Goal: Task Accomplishment & Management: Use online tool/utility

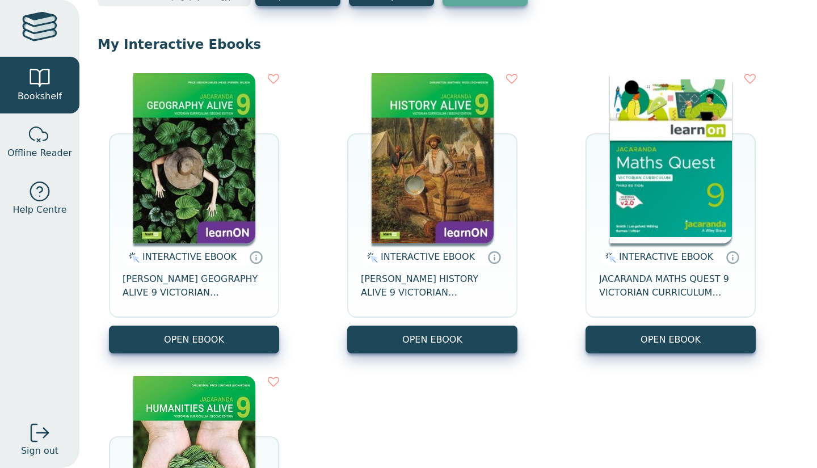
scroll to position [86, 0]
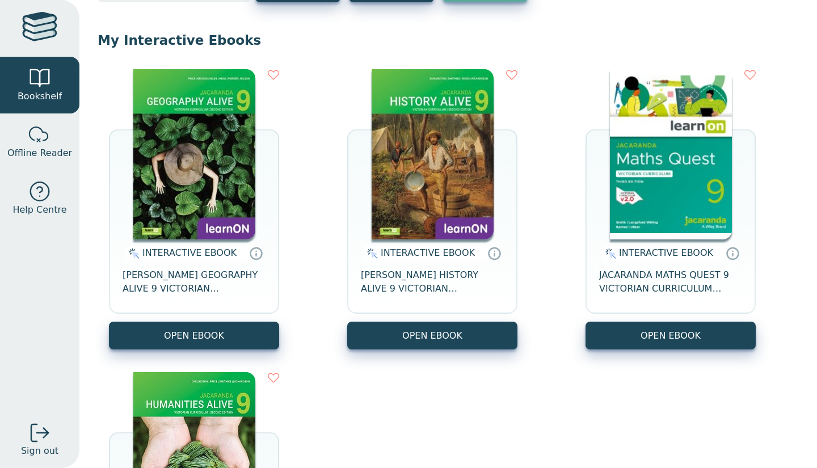
click at [657, 348] on button "OPEN EBOOK" at bounding box center [670, 336] width 170 height 28
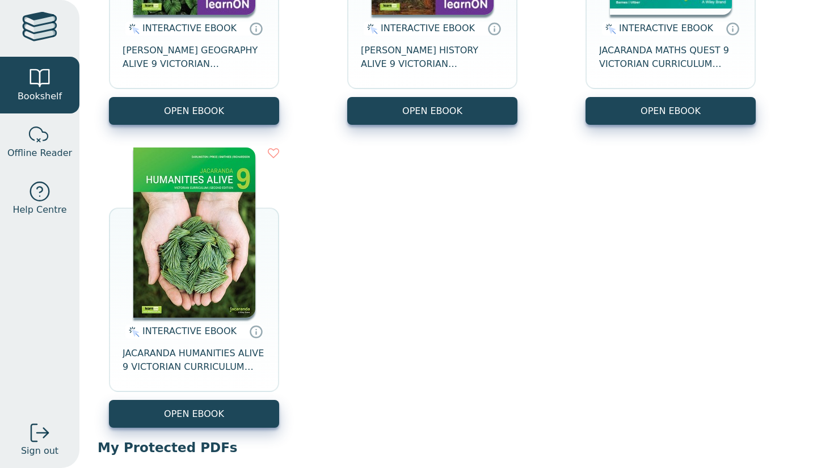
scroll to position [311, 0]
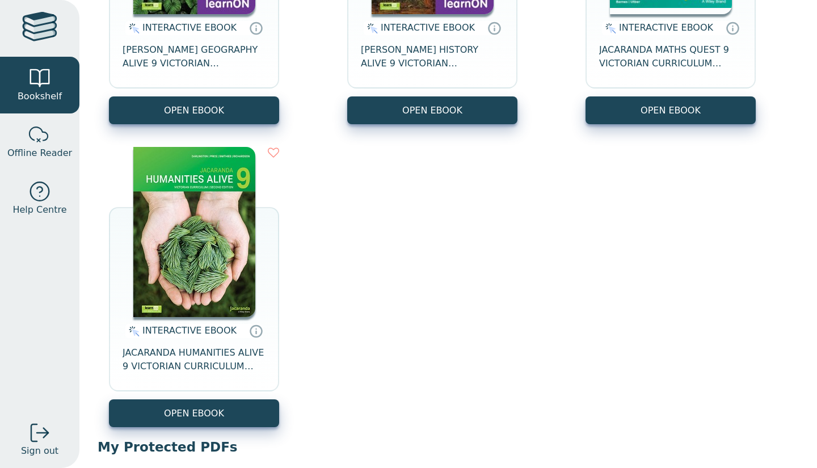
click at [609, 125] on div "INTERACTIVE EBOOK JACARANDA GEOGRAPHY ALIVE 9 VICTORIAN CURRICULUM LEARNON EBOO…" at bounding box center [448, 136] width 701 height 606
click at [609, 117] on button "OPEN EBOOK" at bounding box center [670, 110] width 170 height 28
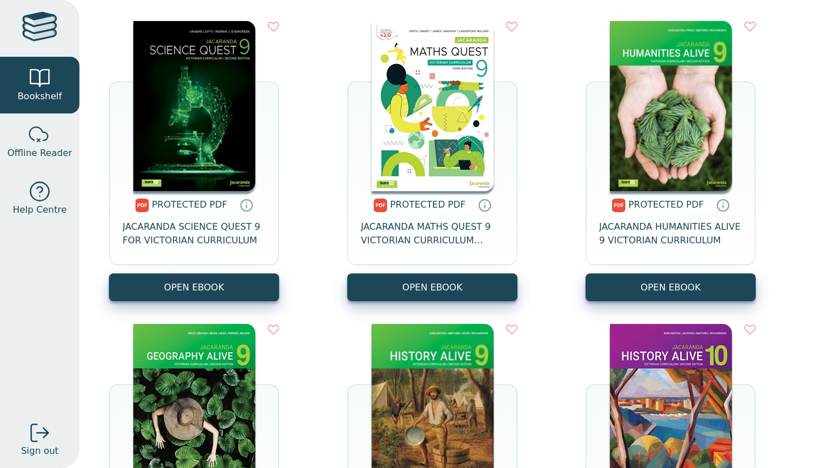
scroll to position [797, 0]
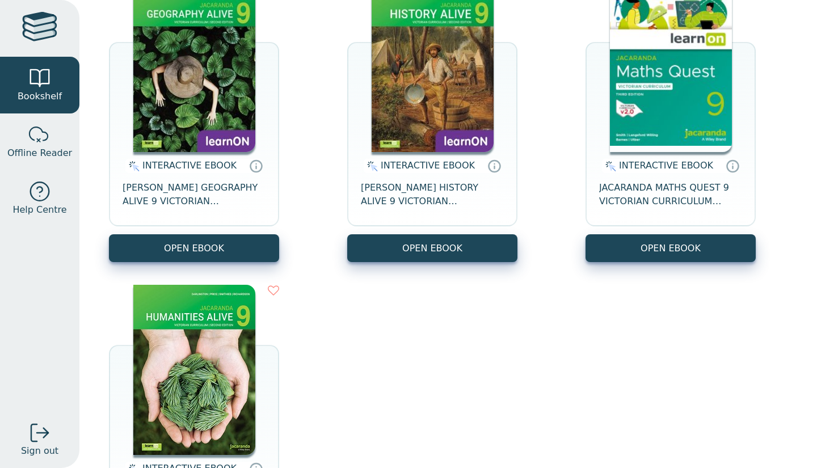
scroll to position [173, 0]
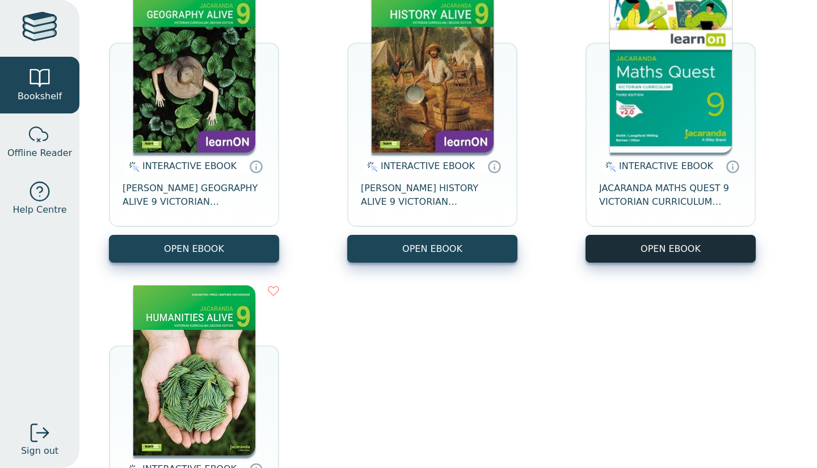
click at [612, 252] on button "OPEN EBOOK" at bounding box center [670, 249] width 170 height 28
